Goal: Task Accomplishment & Management: Manage account settings

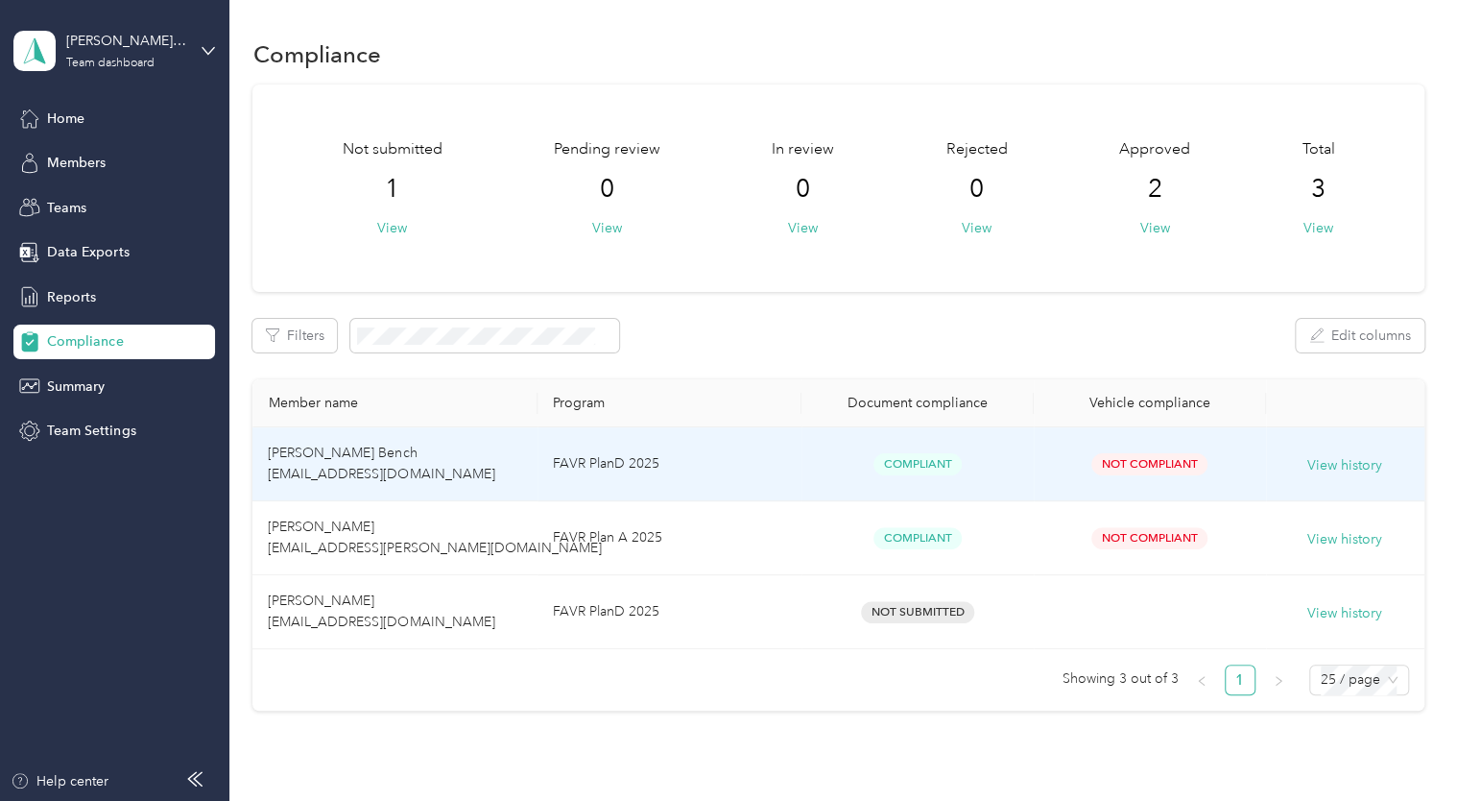
click at [339, 447] on span "[PERSON_NAME] Bench [EMAIL_ADDRESS][DOMAIN_NAME]" at bounding box center [381, 462] width 227 height 37
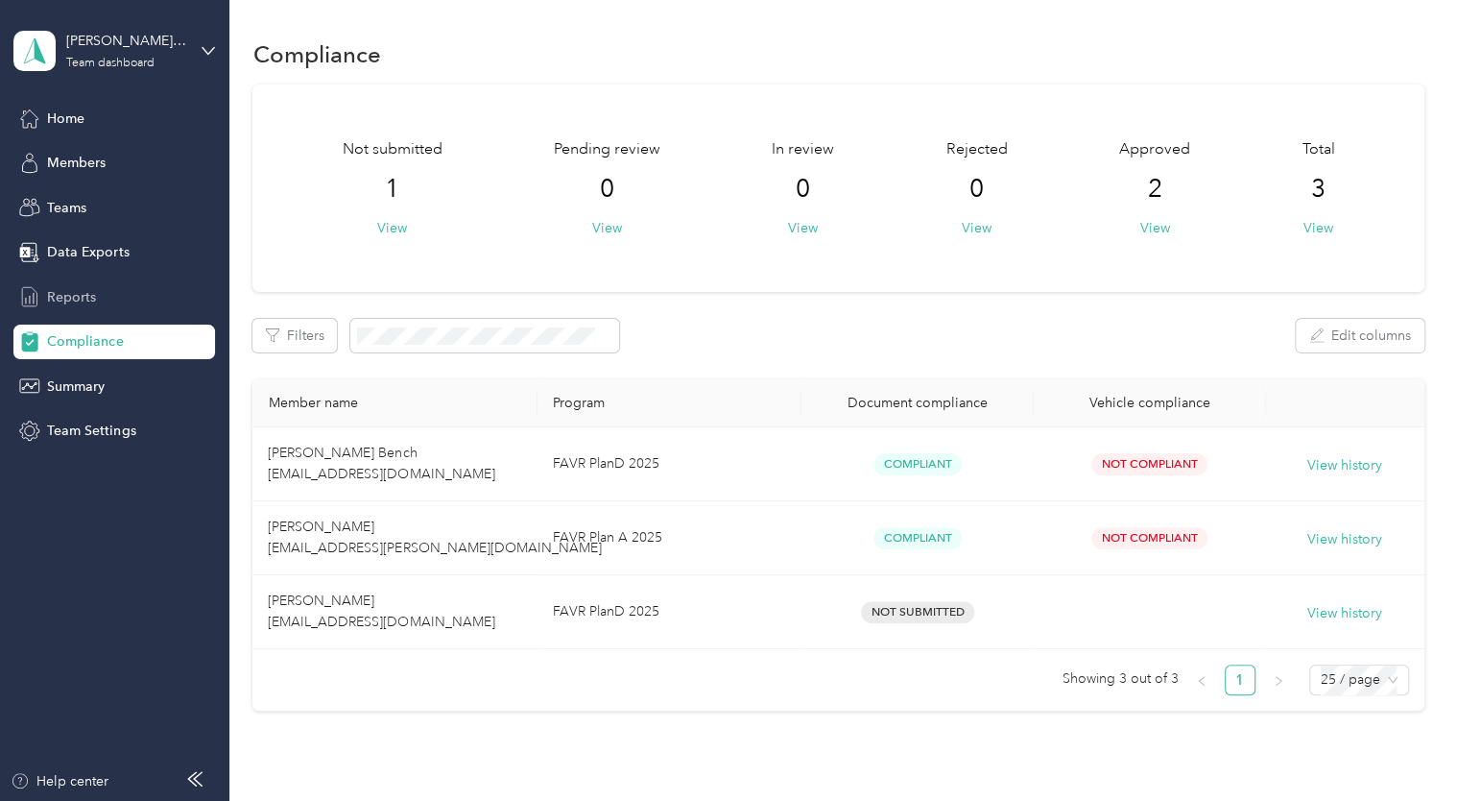
click at [73, 298] on span "Reports" at bounding box center [71, 297] width 49 height 20
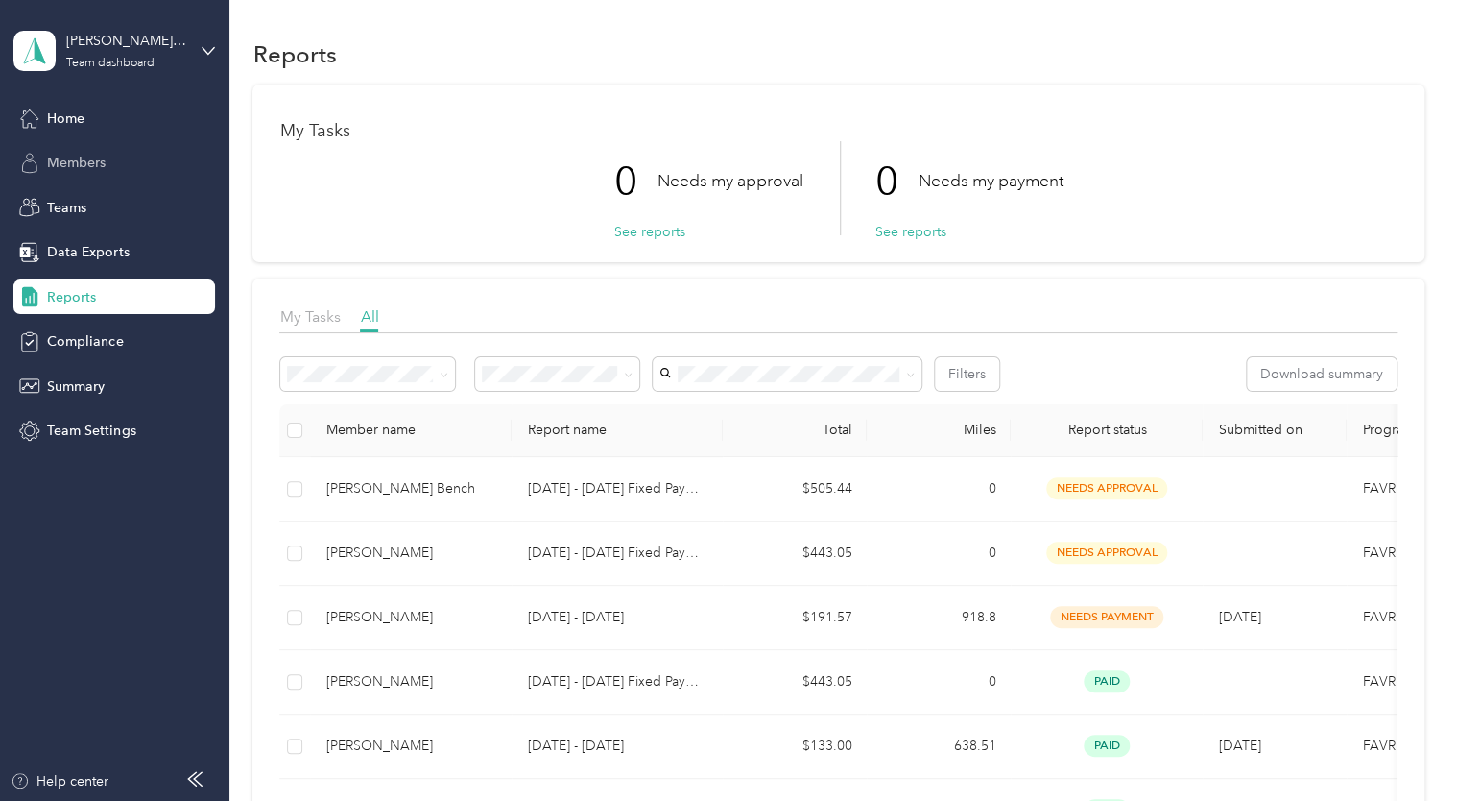
click at [71, 160] on span "Members" at bounding box center [76, 163] width 59 height 20
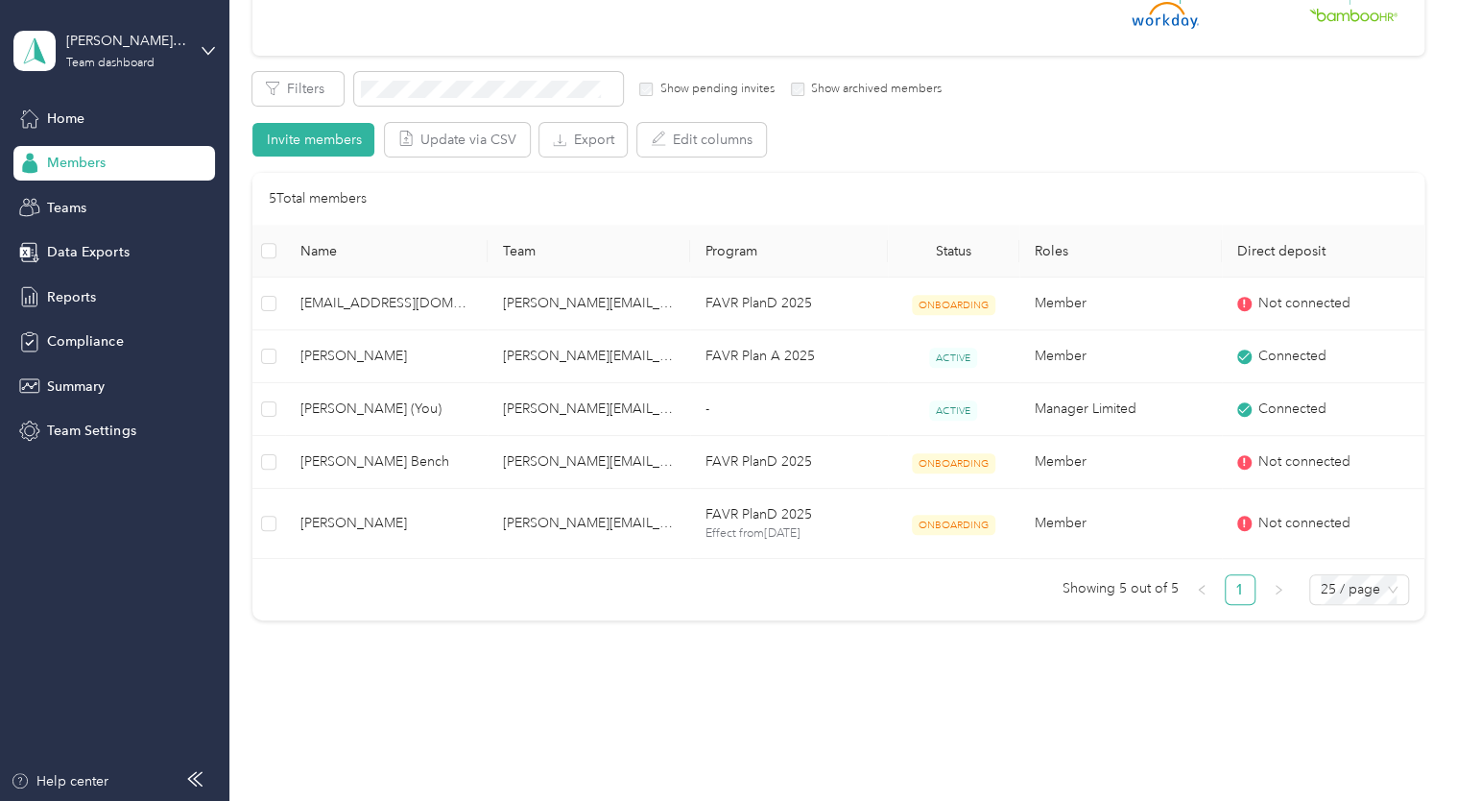
scroll to position [289, 0]
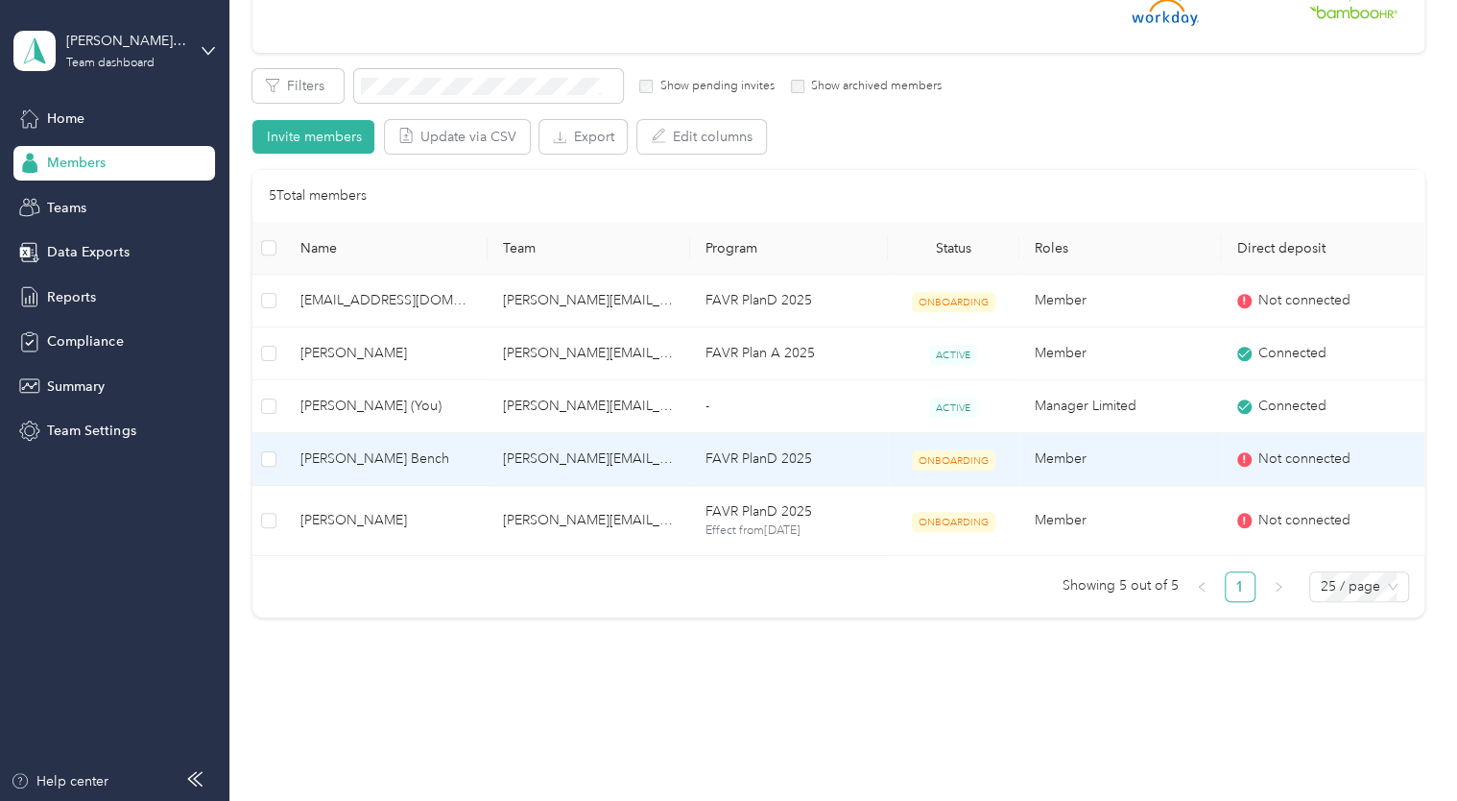
click at [396, 459] on span "[PERSON_NAME] Bench" at bounding box center [386, 458] width 172 height 21
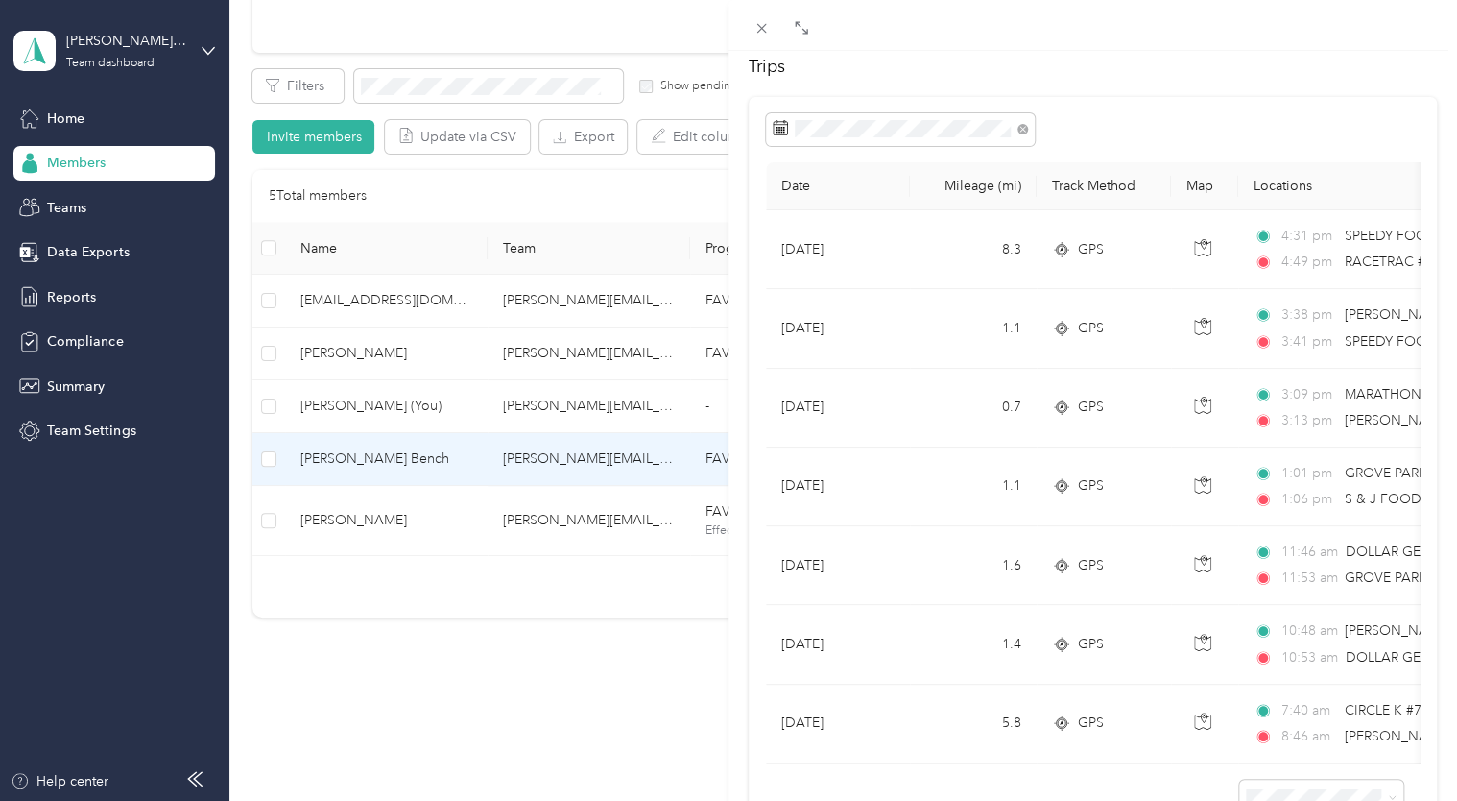
scroll to position [227, 0]
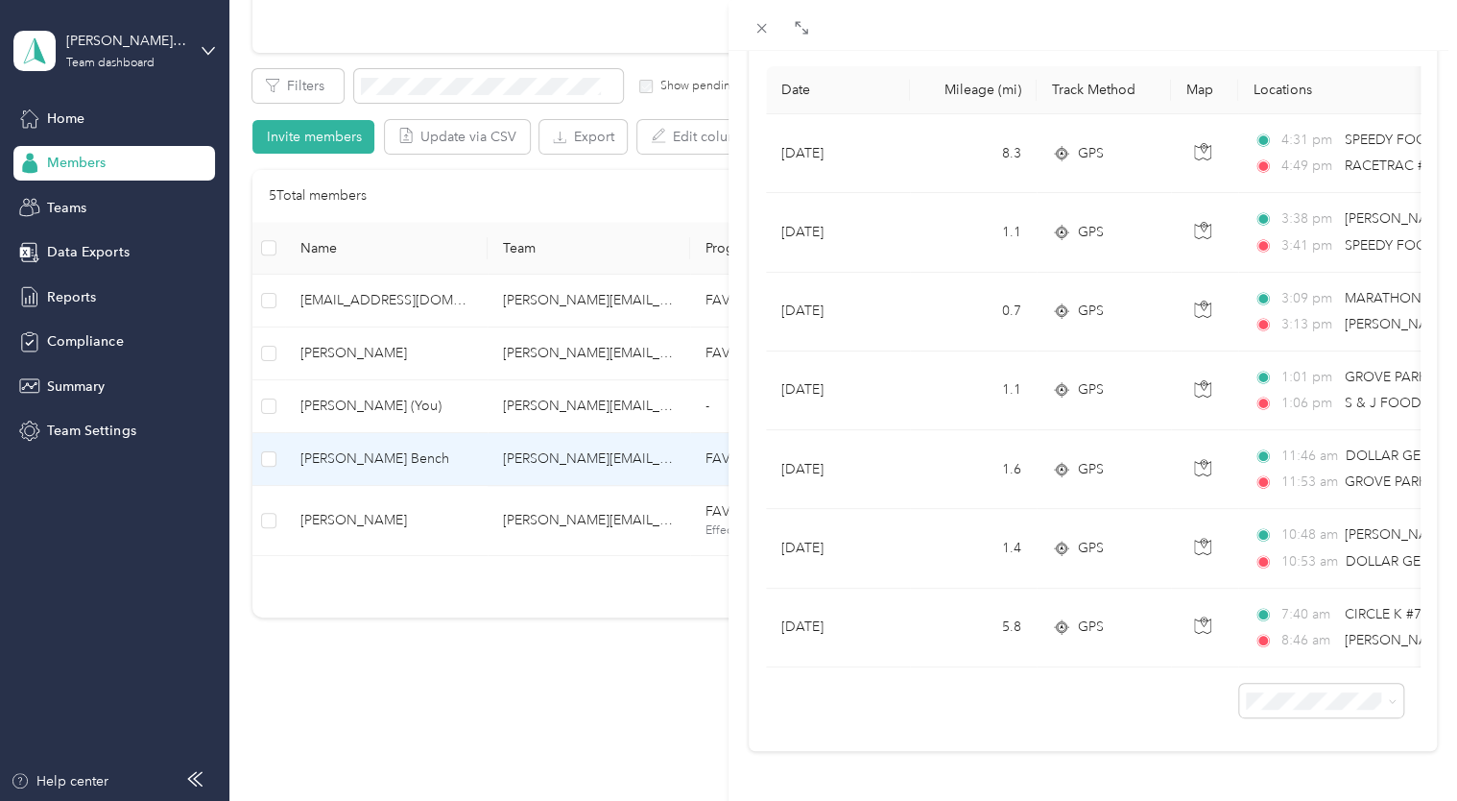
click at [545, 700] on div "[PERSON_NAME] Bench Trips Expenses Reports Member info Program Rates Work hours…" at bounding box center [728, 400] width 1457 height 801
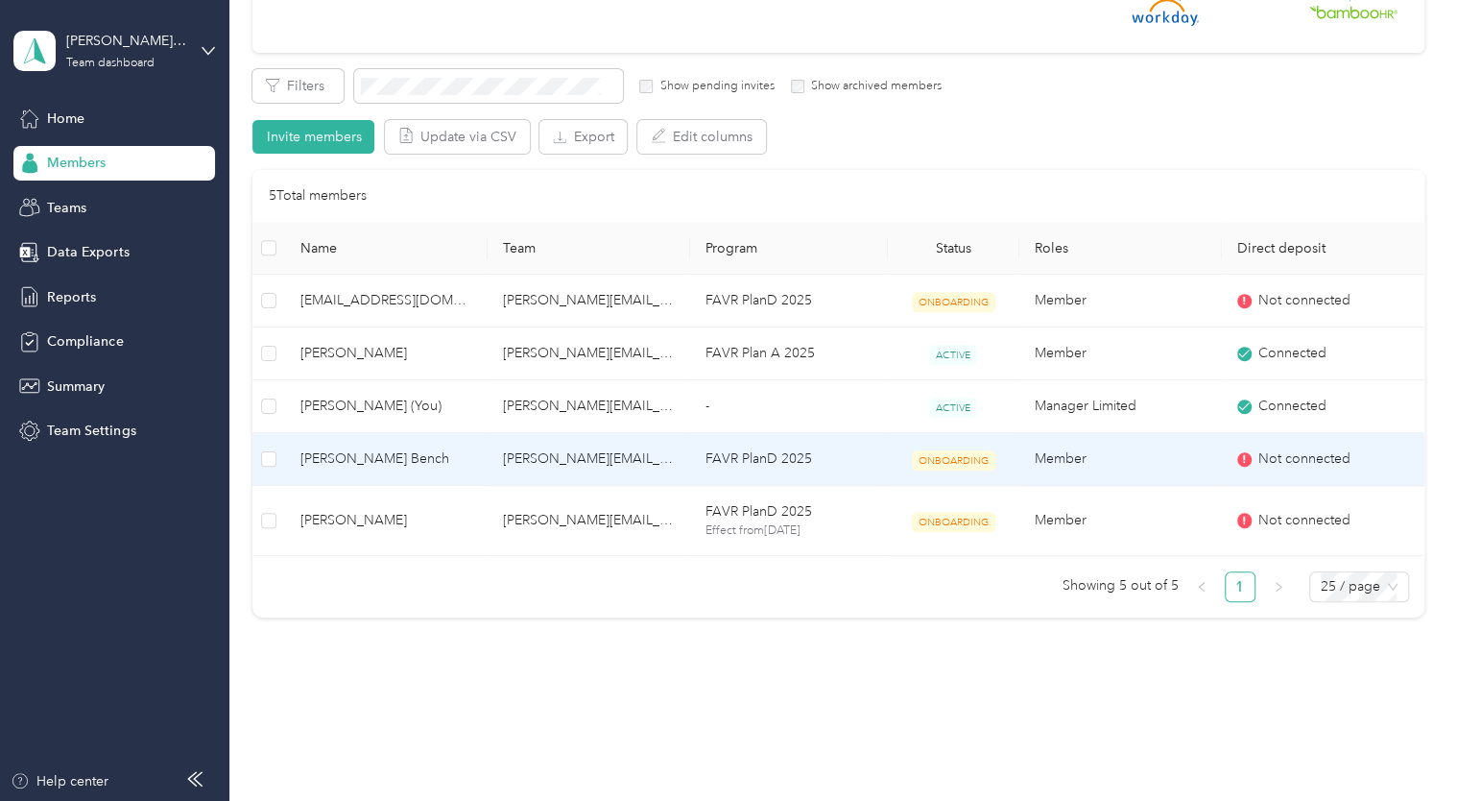
scroll to position [164, 0]
